Goal: Register for event/course

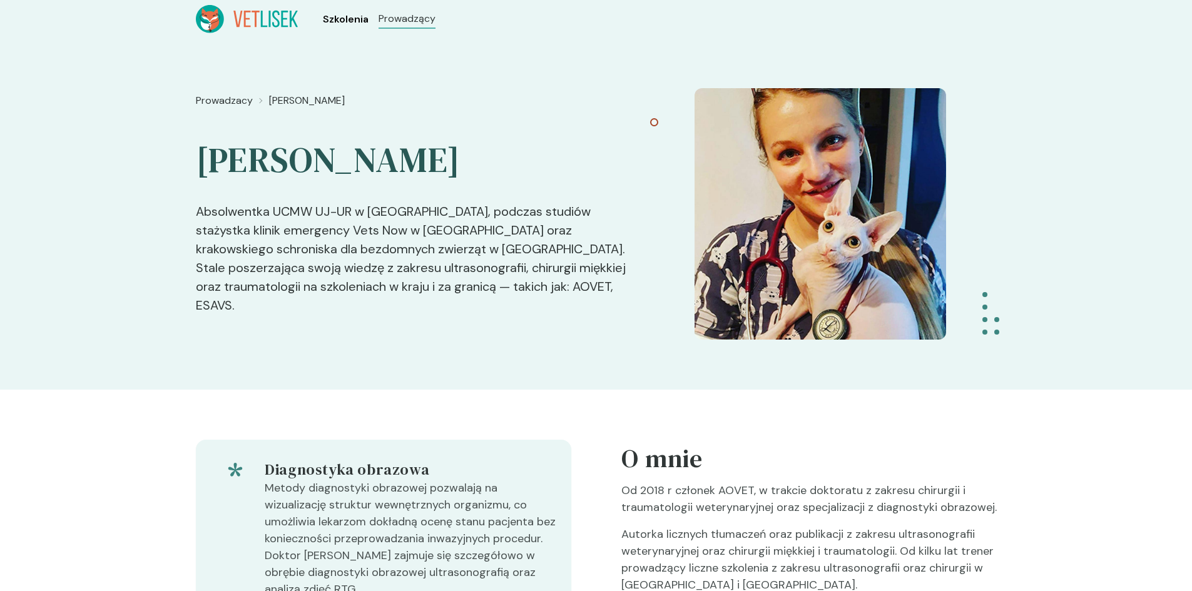
click at [356, 16] on span "Szkolenia" at bounding box center [346, 19] width 46 height 15
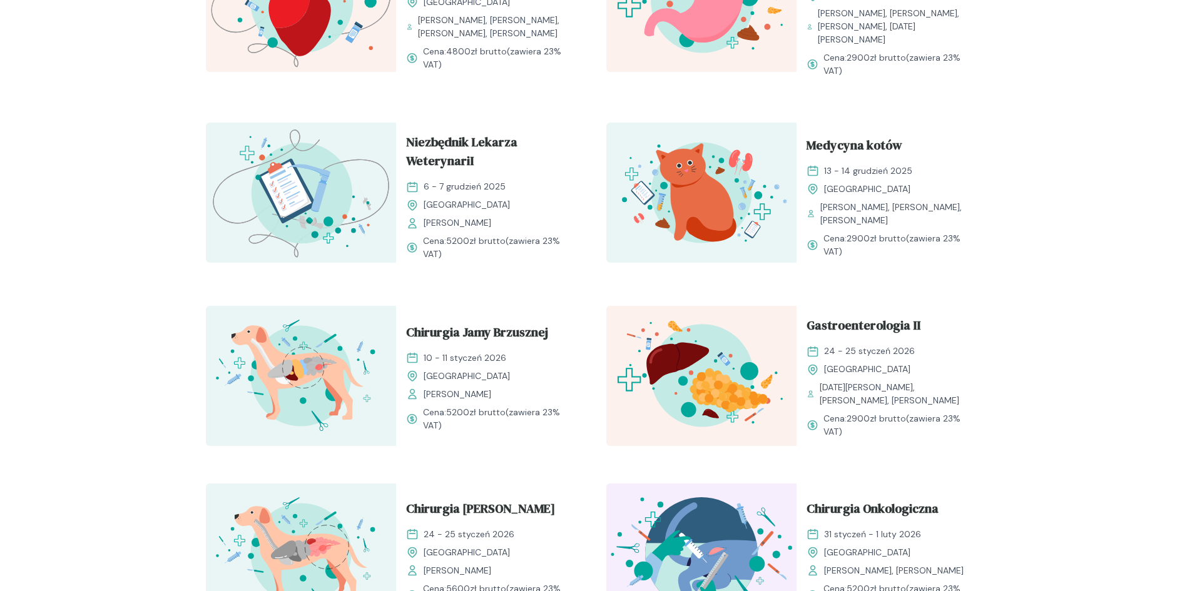
scroll to position [1001, 0]
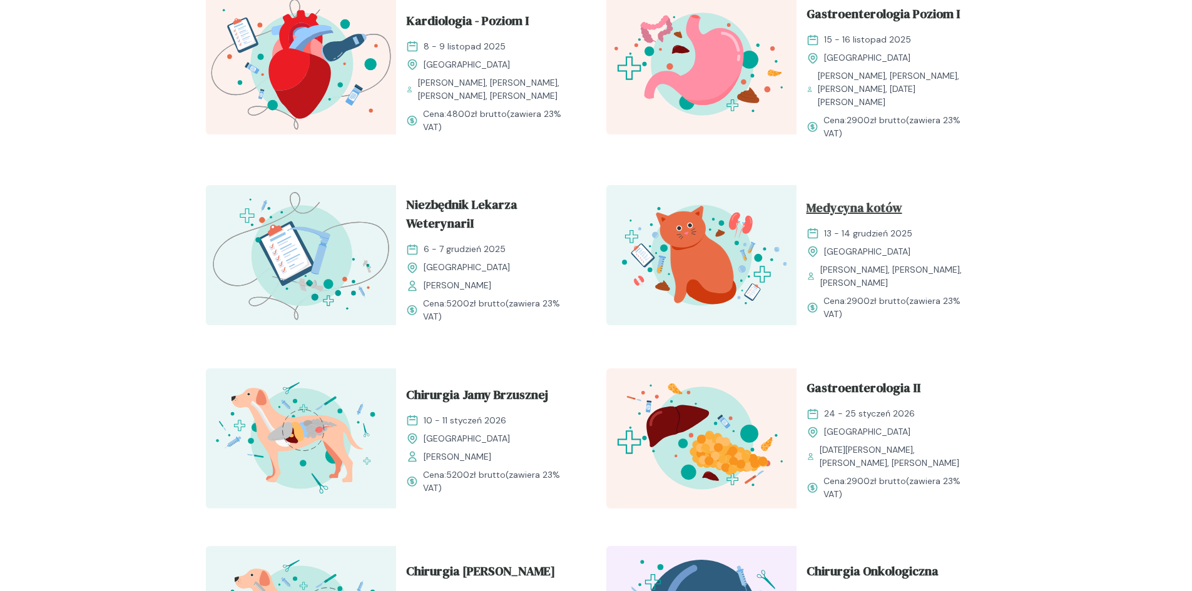
click at [876, 198] on span "Medycyna kotów" at bounding box center [855, 210] width 96 height 24
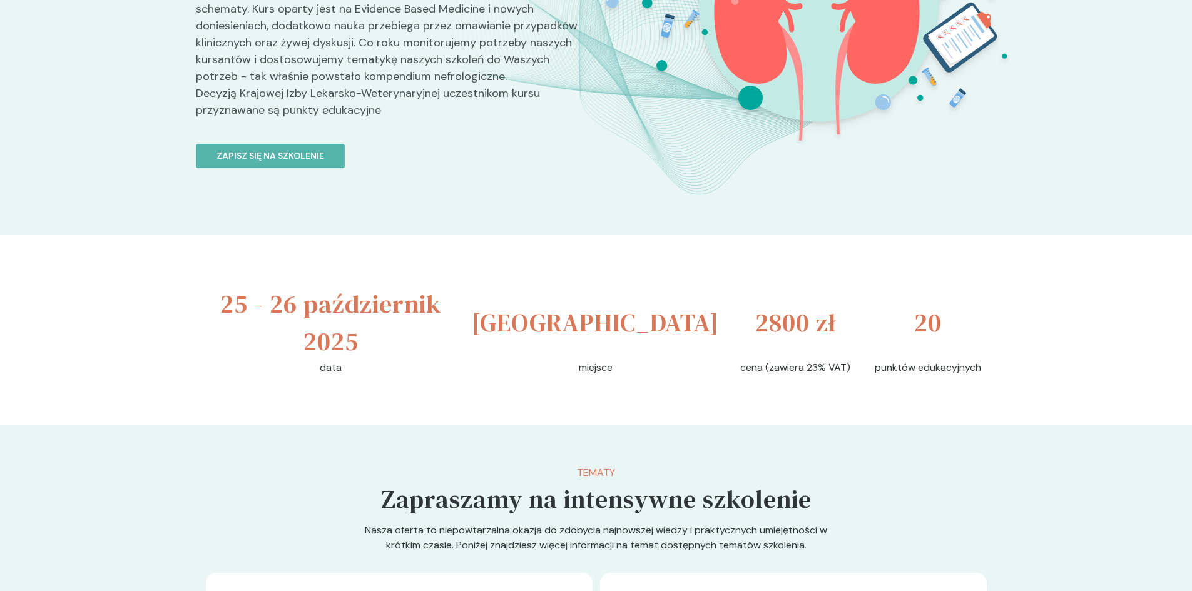
scroll to position [188, 0]
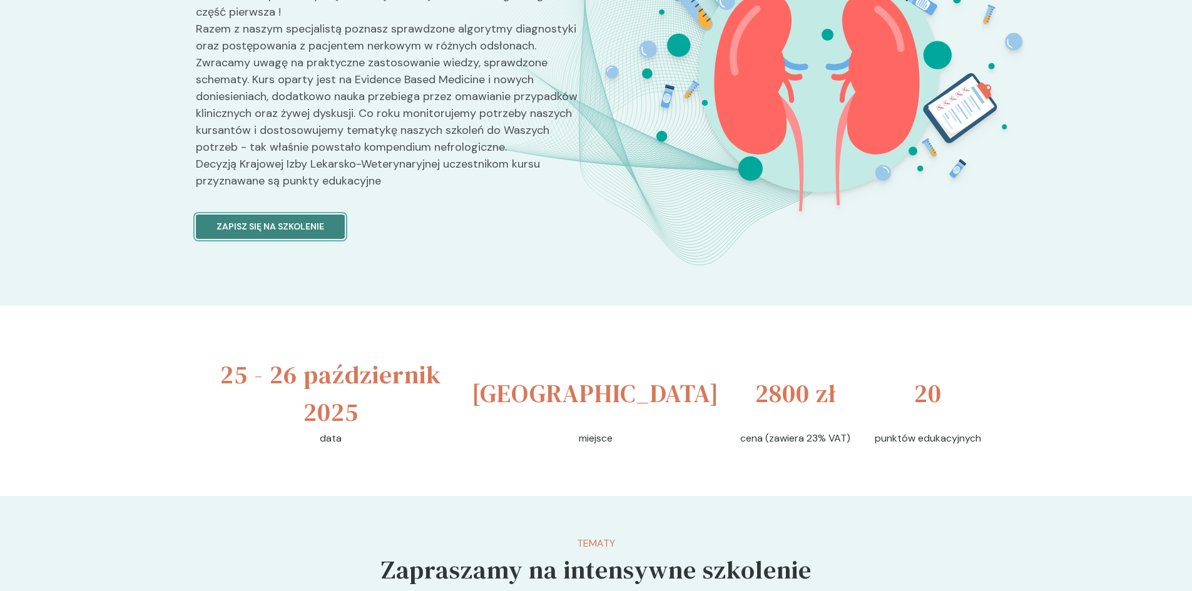
click at [290, 225] on p "Zapisz się na szkolenie" at bounding box center [271, 226] width 108 height 13
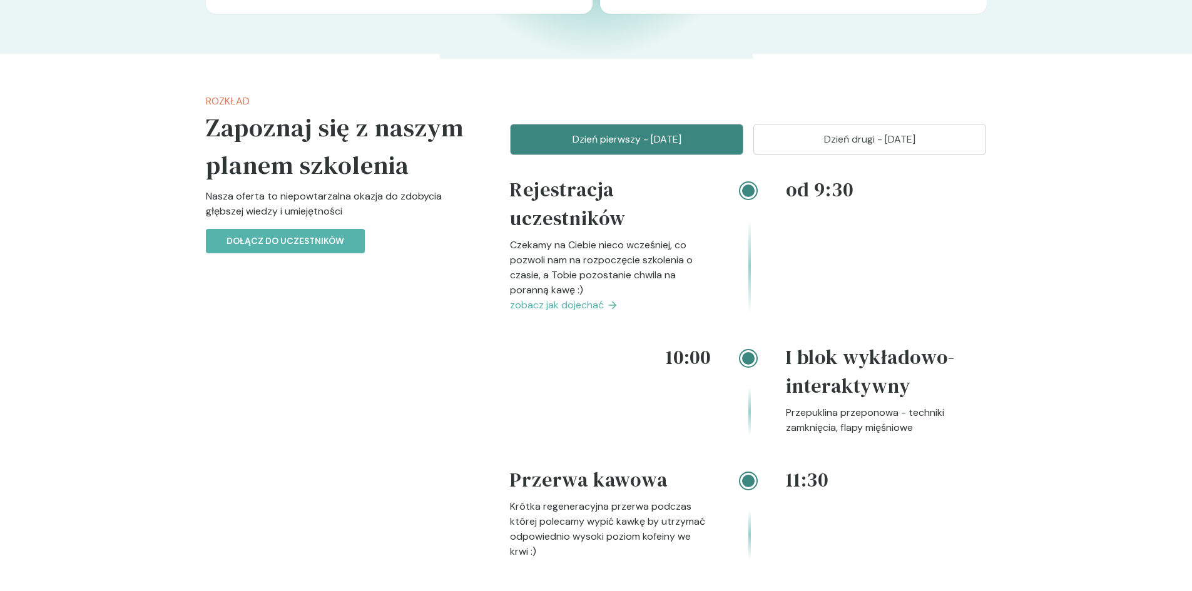
scroll to position [1001, 0]
